Goal: Task Accomplishment & Management: Complete application form

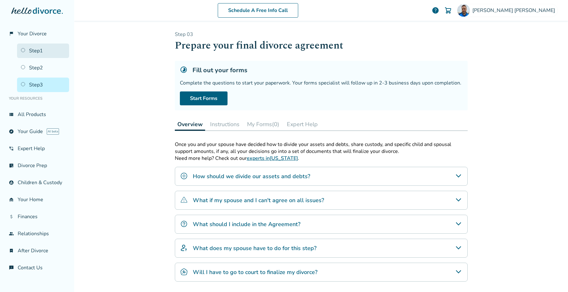
click at [36, 51] on link "Step 1" at bounding box center [43, 51] width 52 height 15
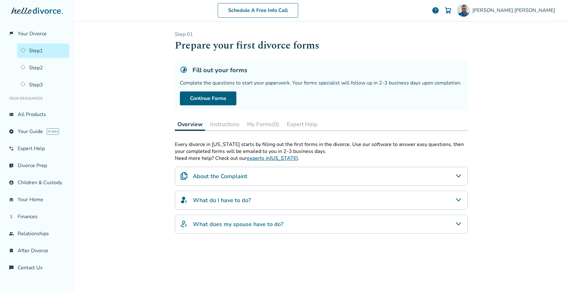
click at [258, 124] on button "My Forms (0)" at bounding box center [262, 124] width 37 height 13
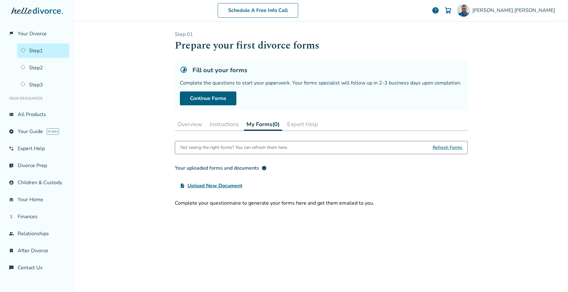
click at [436, 147] on span "Refresh Forms" at bounding box center [448, 147] width 30 height 13
click at [29, 39] on link "flag_2 Your Divorce" at bounding box center [37, 33] width 64 height 15
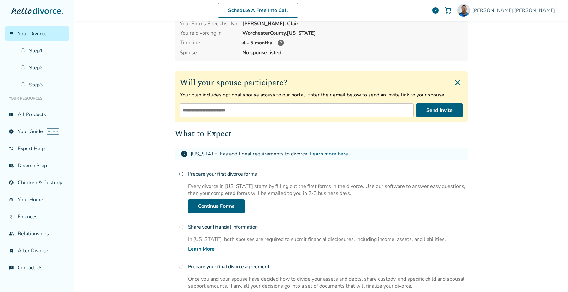
scroll to position [50, 0]
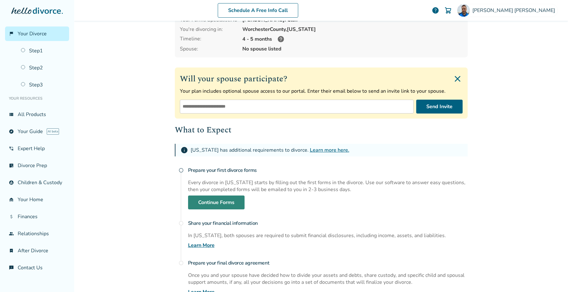
click at [218, 203] on link "Continue Forms" at bounding box center [216, 203] width 56 height 14
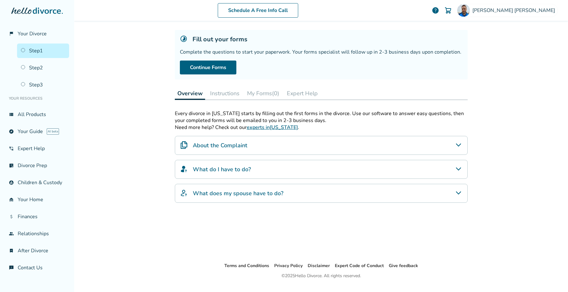
click at [230, 145] on h4 "About the Complaint" at bounding box center [220, 145] width 55 height 8
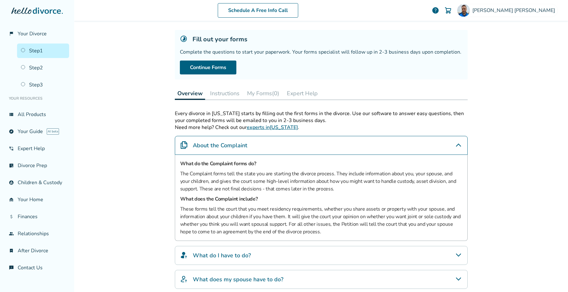
click at [230, 145] on h4 "About the Complaint" at bounding box center [220, 145] width 55 height 8
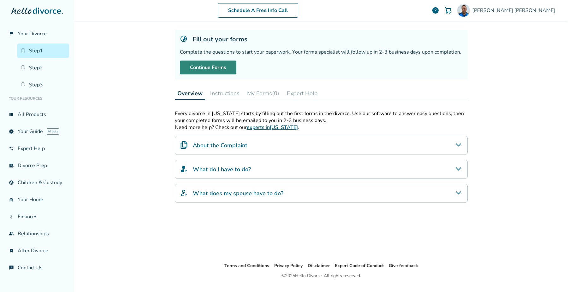
click at [215, 70] on link "Continue Forms" at bounding box center [208, 68] width 56 height 14
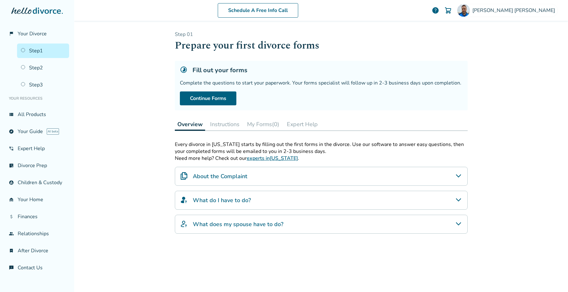
click at [214, 124] on button "Instructions" at bounding box center [225, 124] width 34 height 13
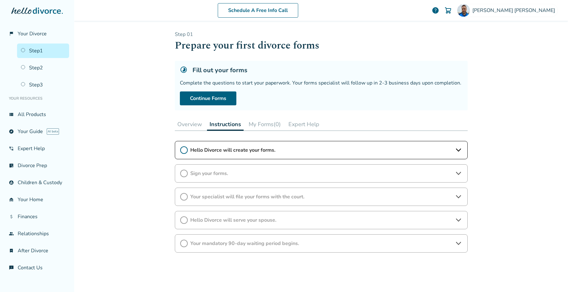
click at [193, 125] on button "Overview" at bounding box center [190, 124] width 30 height 13
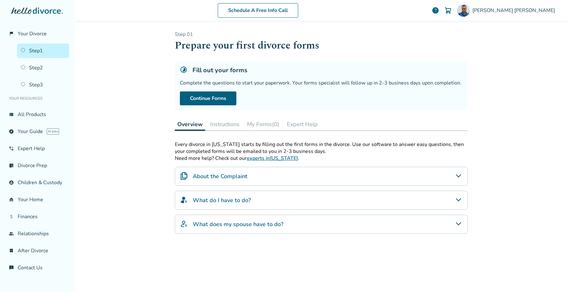
click at [221, 224] on h4 "What does my spouse have to do?" at bounding box center [238, 224] width 91 height 8
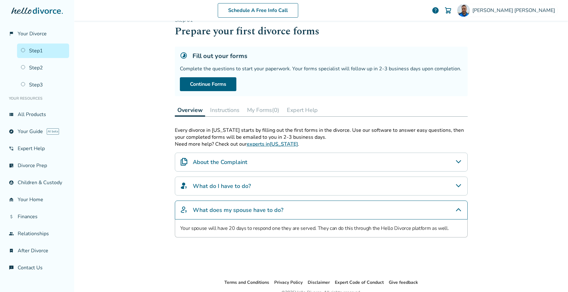
scroll to position [21, 0]
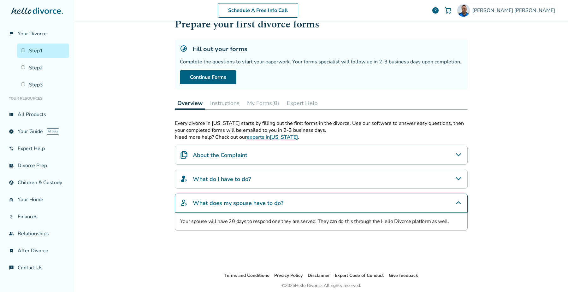
click at [219, 106] on button "Instructions" at bounding box center [225, 103] width 34 height 13
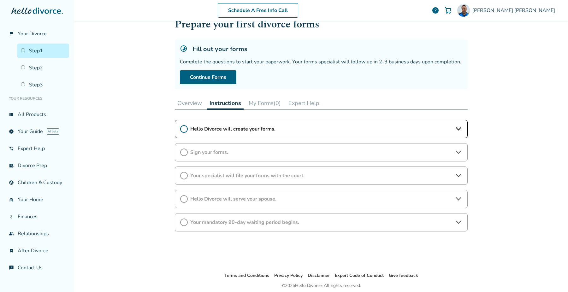
click at [455, 131] on icon at bounding box center [459, 129] width 8 height 8
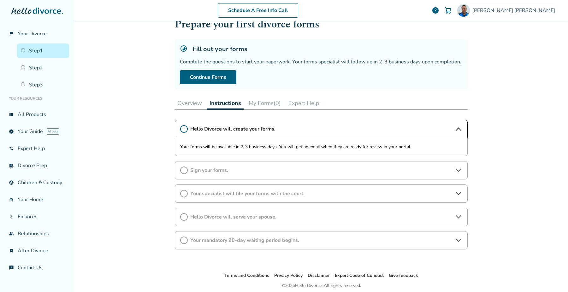
click at [457, 170] on icon at bounding box center [459, 171] width 8 height 8
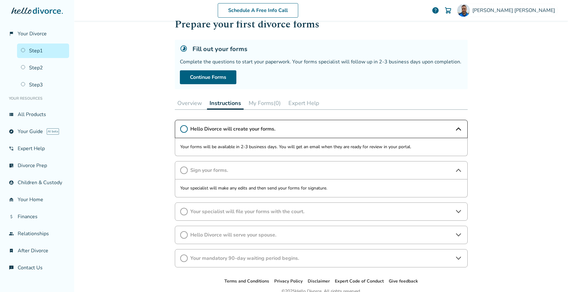
click at [456, 209] on icon at bounding box center [459, 212] width 8 height 8
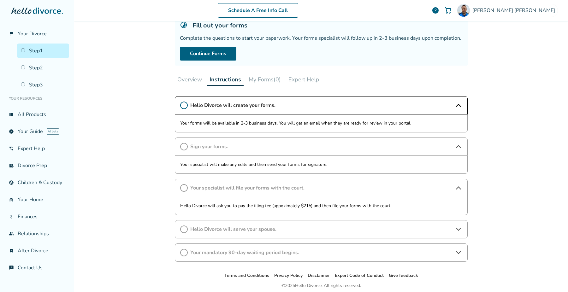
scroll to position [68, 0]
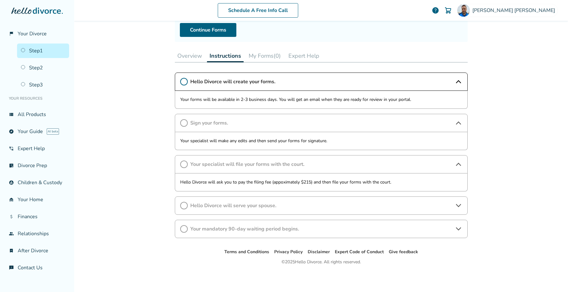
click at [456, 209] on div "Hello Divorce will serve your spouse." at bounding box center [321, 206] width 293 height 18
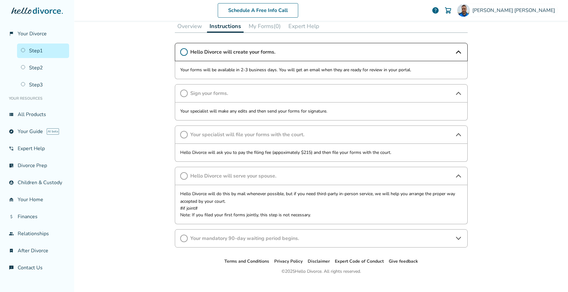
scroll to position [108, 0]
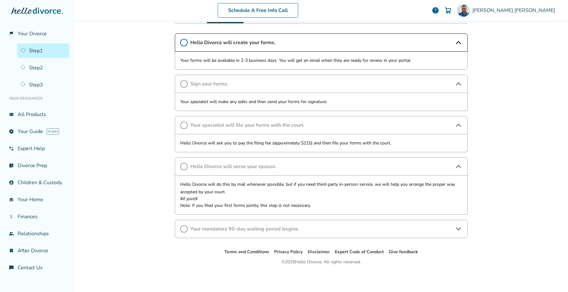
click at [456, 230] on icon at bounding box center [459, 229] width 8 height 8
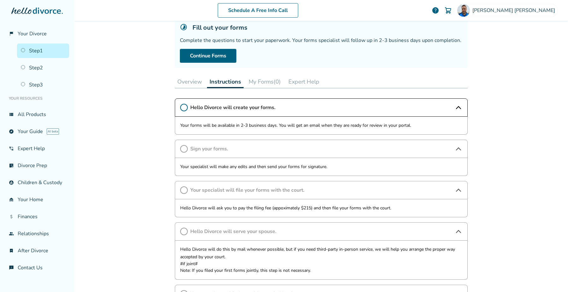
scroll to position [41, 0]
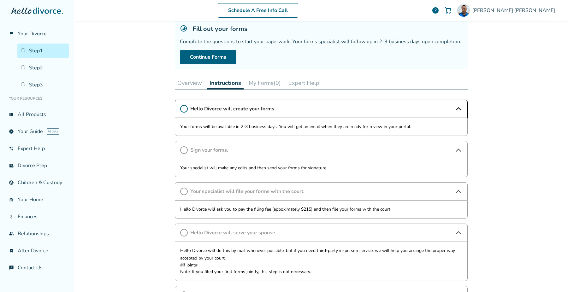
click at [278, 86] on button "My Forms (0)" at bounding box center [264, 83] width 37 height 13
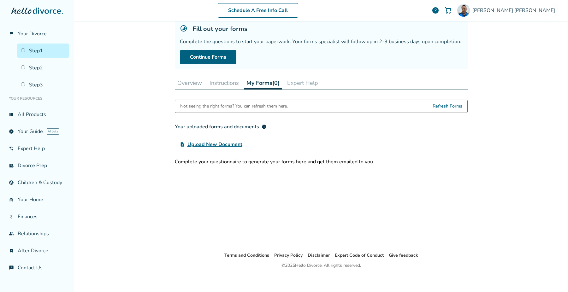
click at [437, 104] on span "Refresh Forms" at bounding box center [448, 106] width 30 height 13
click at [303, 83] on button "Expert Help" at bounding box center [303, 83] width 36 height 13
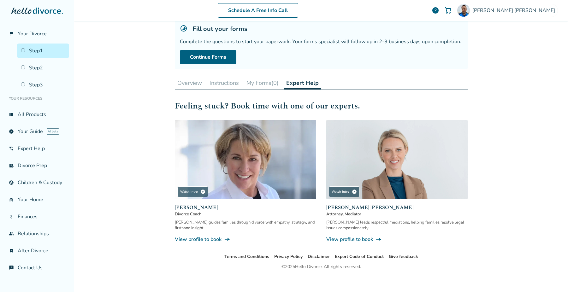
scroll to position [45, 0]
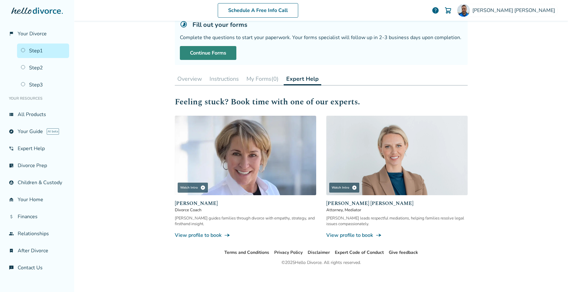
click at [215, 56] on link "Continue Forms" at bounding box center [208, 53] width 56 height 14
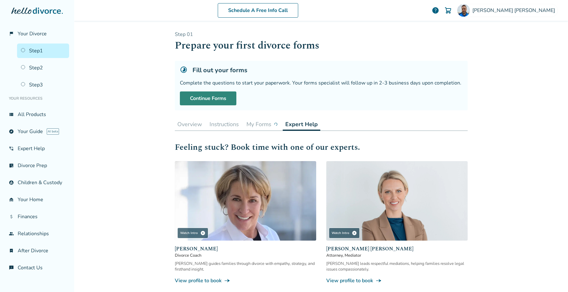
click at [224, 99] on link "Continue Forms" at bounding box center [208, 98] width 56 height 14
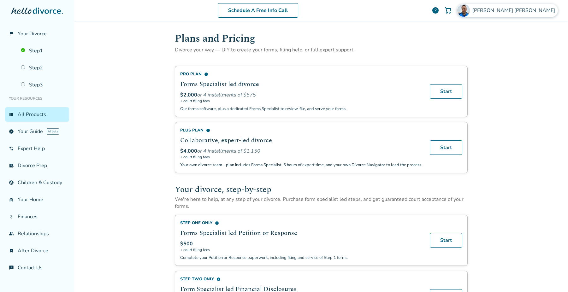
click at [519, 8] on span "[PERSON_NAME]" at bounding box center [514, 10] width 85 height 7
click at [204, 74] on span "info" at bounding box center [206, 74] width 4 height 4
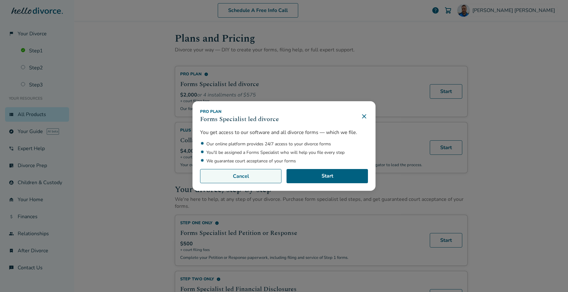
click at [257, 179] on button "Cancel" at bounding box center [240, 176] width 81 height 15
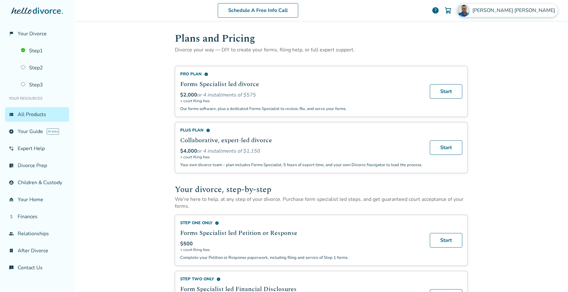
click at [517, 11] on span "[PERSON_NAME]" at bounding box center [514, 10] width 85 height 7
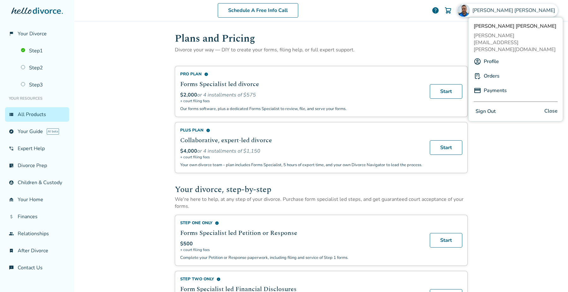
click at [489, 56] on link "Profile" at bounding box center [491, 62] width 15 height 12
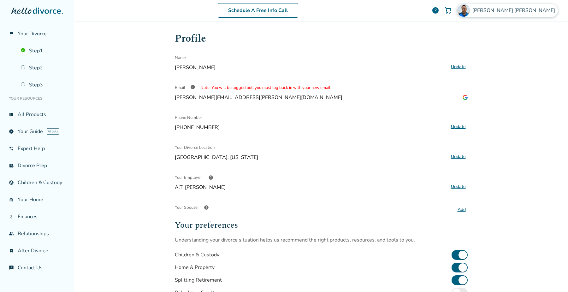
click at [522, 12] on span "[PERSON_NAME]" at bounding box center [514, 10] width 85 height 7
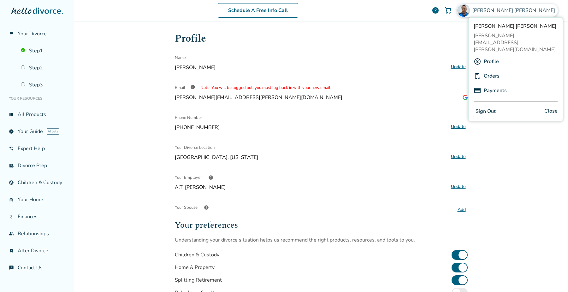
click at [487, 56] on link "Profile" at bounding box center [491, 62] width 15 height 12
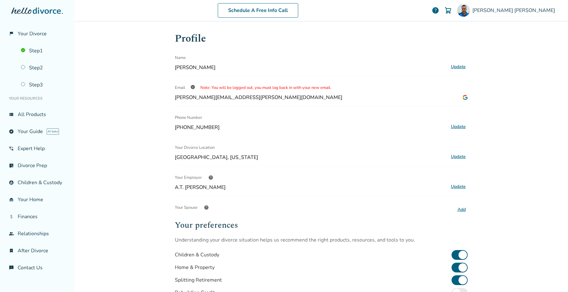
click at [154, 75] on div "Schedule A Free Info Call [PERSON_NAME] help Schedule A Free Call [PERSON_NAME]…" at bounding box center [321, 146] width 494 height 292
click at [43, 231] on link "group Relationships" at bounding box center [37, 234] width 64 height 15
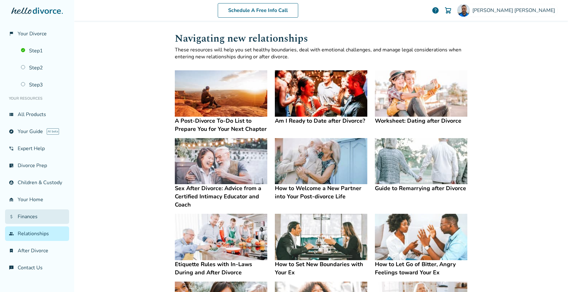
click at [39, 216] on link "attach_money Finances" at bounding box center [37, 216] width 64 height 15
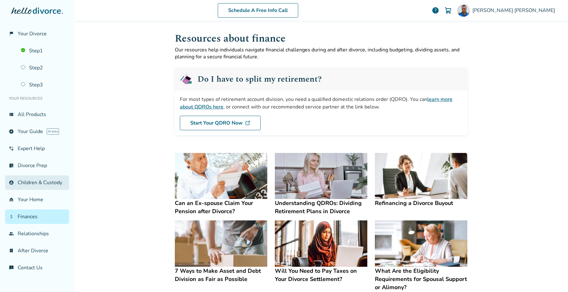
click at [42, 182] on link "account_child Children & Custody" at bounding box center [37, 182] width 64 height 15
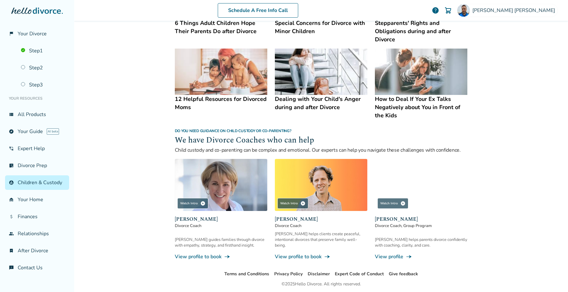
scroll to position [265, 0]
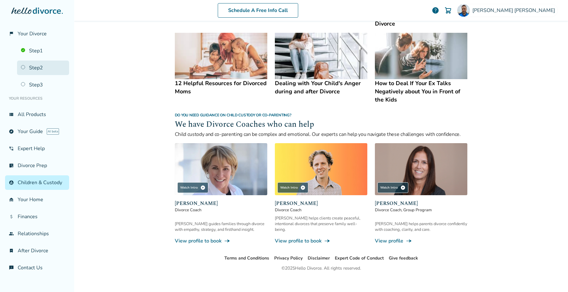
click at [44, 62] on link "Step 2" at bounding box center [43, 68] width 52 height 15
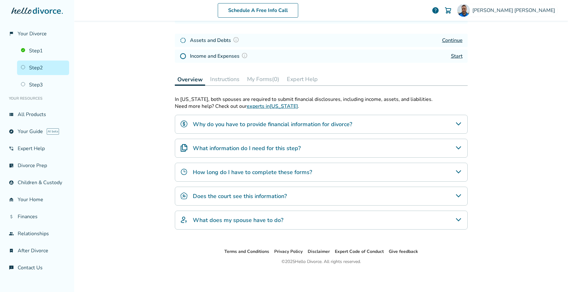
scroll to position [31, 0]
